Goal: Information Seeking & Learning: Learn about a topic

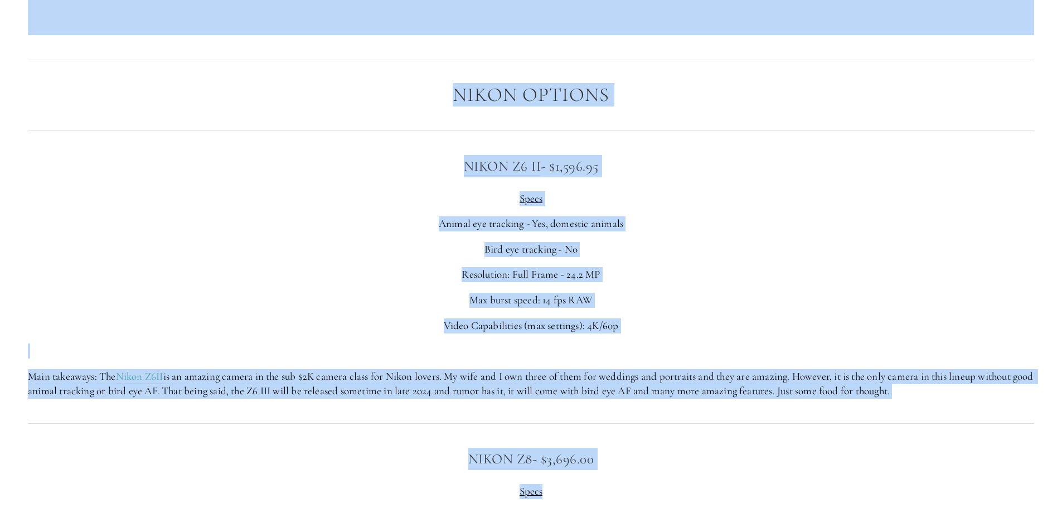
scroll to position [1998, 0]
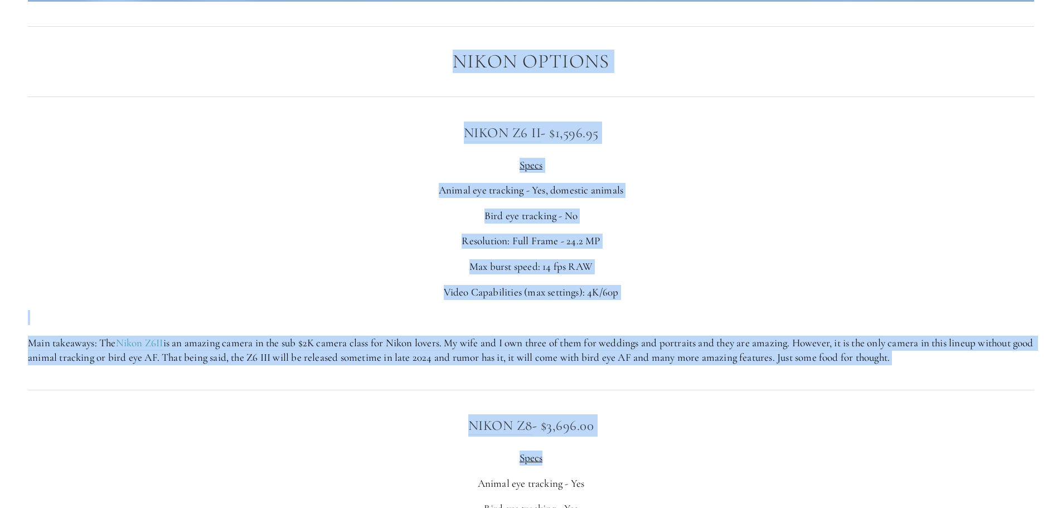
drag, startPoint x: 35, startPoint y: 114, endPoint x: 848, endPoint y: 202, distance: 818.6
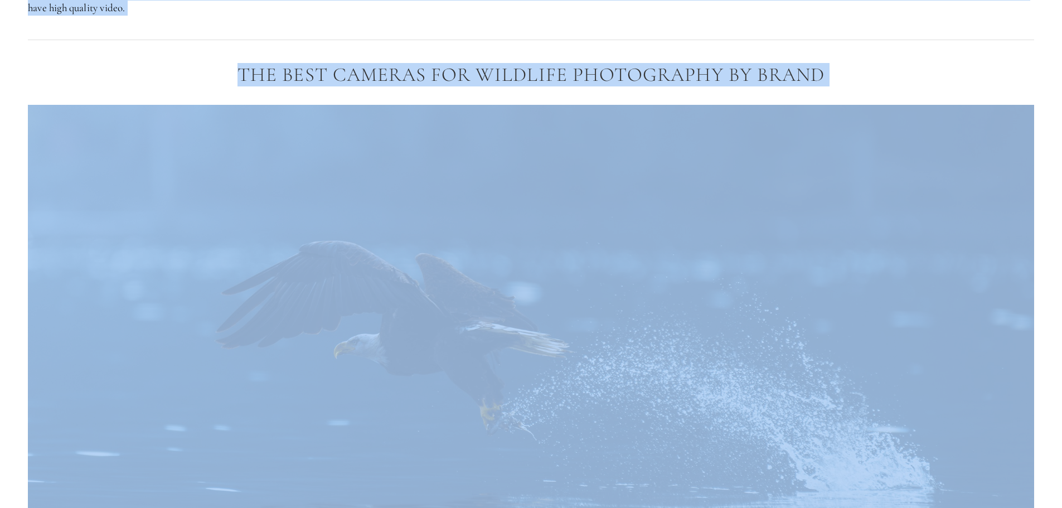
scroll to position [1106, 0]
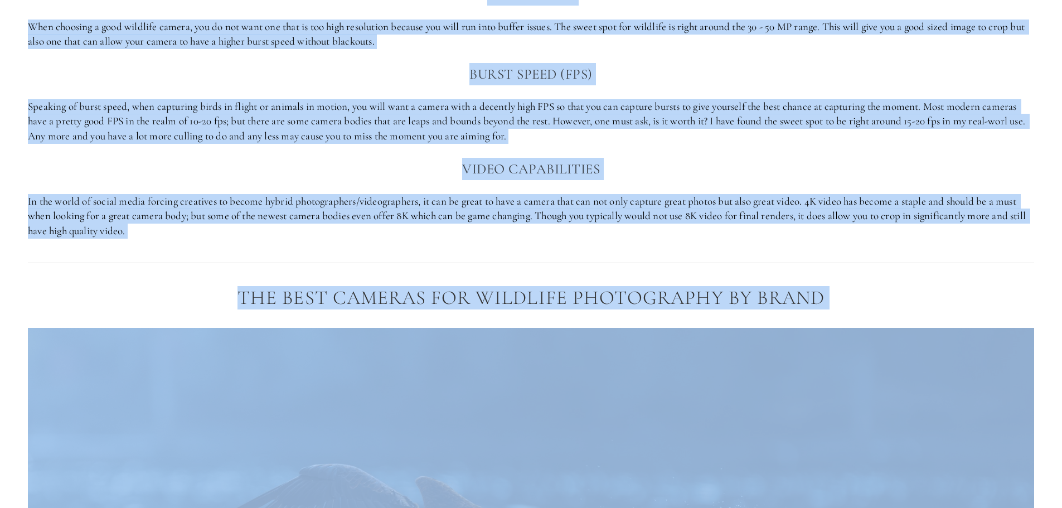
click at [867, 260] on div at bounding box center [530, 262] width 1025 height 30
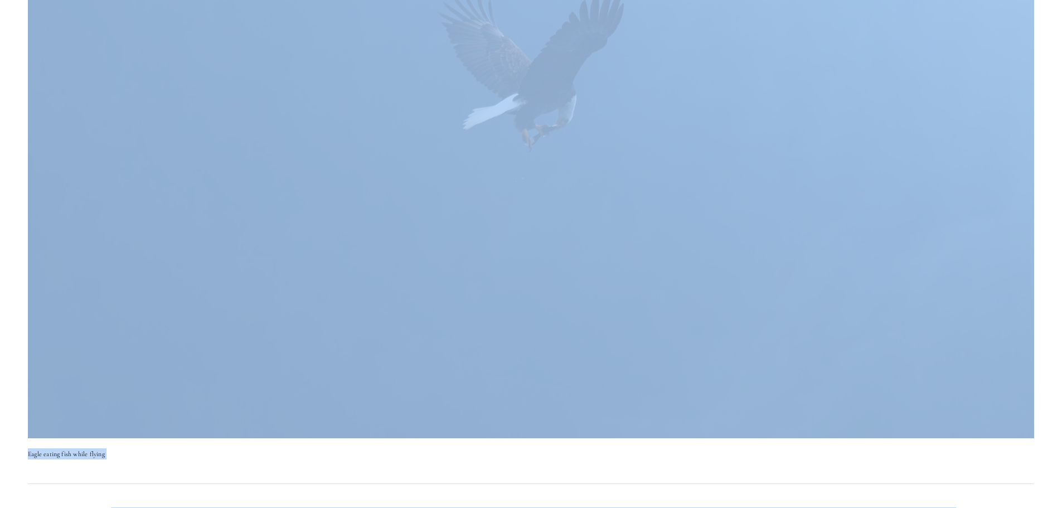
scroll to position [0, 0]
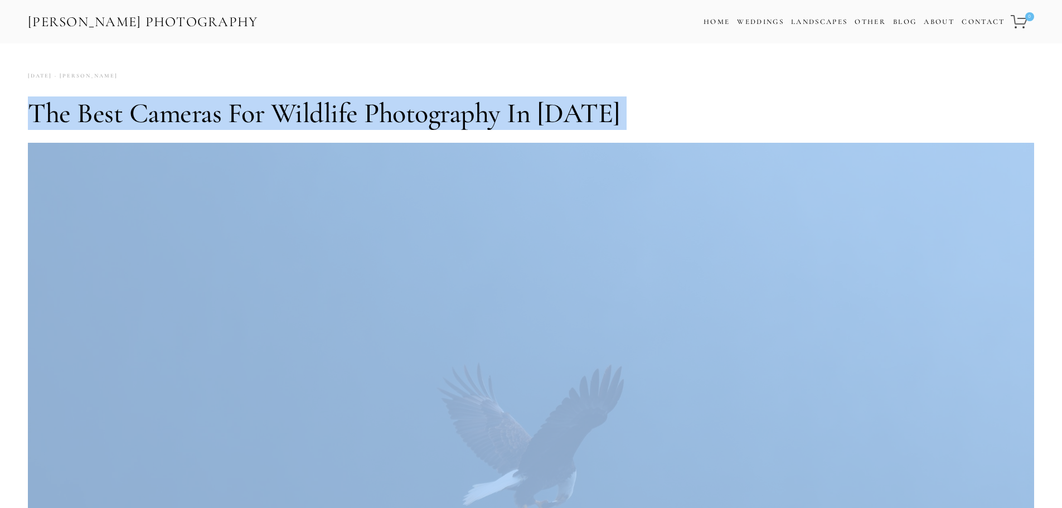
drag, startPoint x: 186, startPoint y: 251, endPoint x: 11, endPoint y: 100, distance: 231.1
click at [611, 280] on img at bounding box center [531, 478] width 1006 height 671
click at [763, 105] on h1 "The Best Cameras for Wildlife Photography in [DATE]" at bounding box center [531, 112] width 1006 height 33
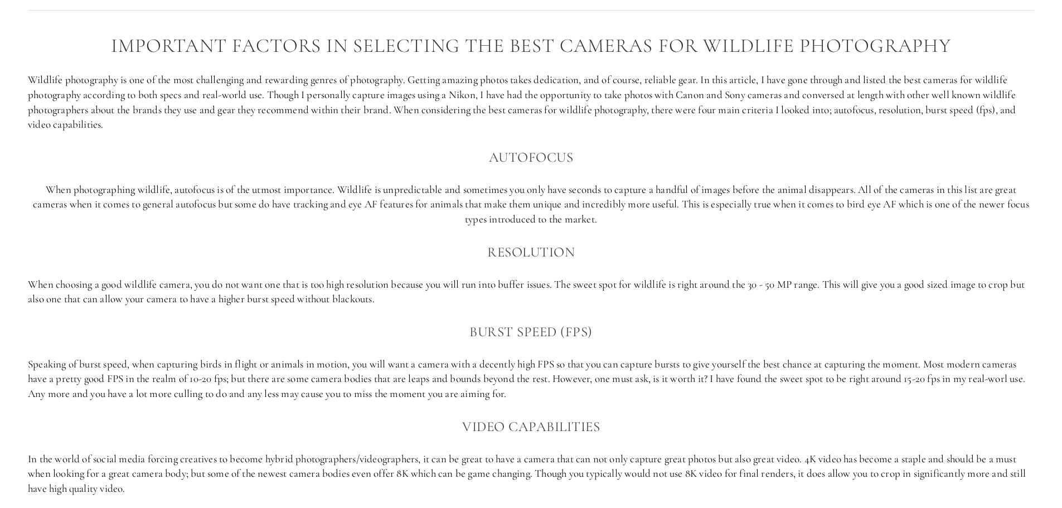
scroll to position [993, 0]
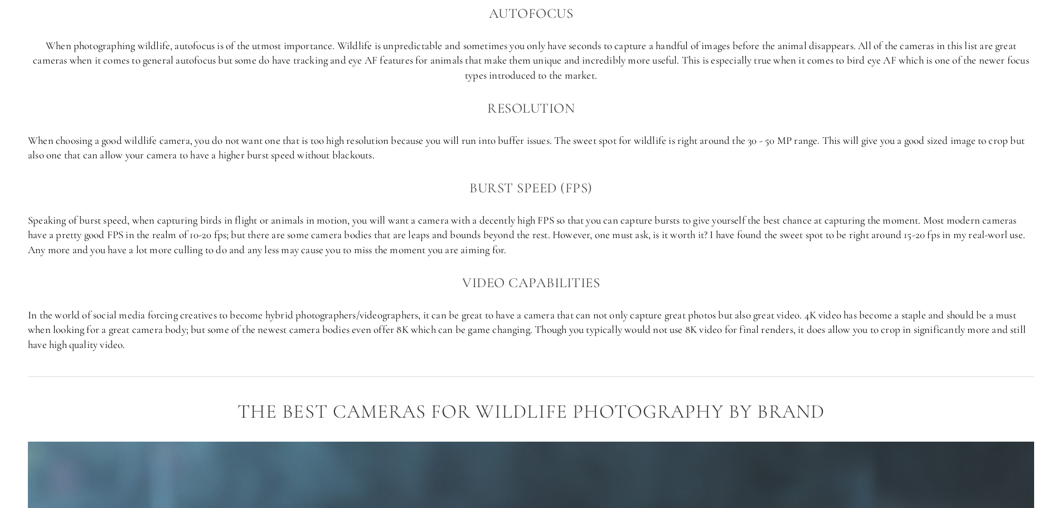
drag, startPoint x: 113, startPoint y: 338, endPoint x: 887, endPoint y: 341, distance: 773.7
click at [887, 341] on div "Important factors in selecting the best cameras for Wildlife photography Wildli…" at bounding box center [531, 121] width 1006 height 460
click at [953, 388] on div at bounding box center [530, 376] width 1025 height 30
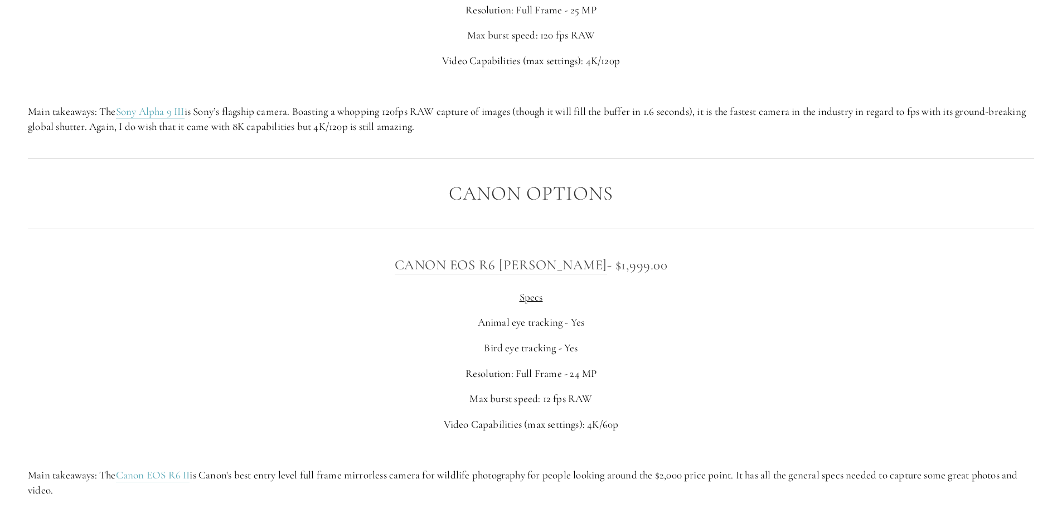
scroll to position [3780, 0]
